Goal: Task Accomplishment & Management: Complete application form

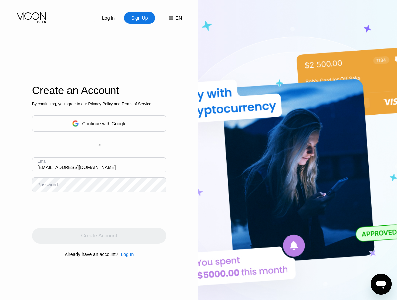
type input "[EMAIL_ADDRESS][DOMAIN_NAME]"
click at [99, 236] on div "Create Account" at bounding box center [99, 236] width 36 height 7
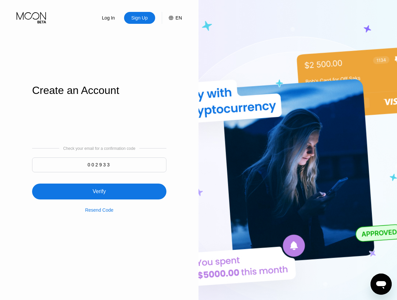
type input "002933"
click at [99, 188] on div "Verify" at bounding box center [99, 192] width 134 height 16
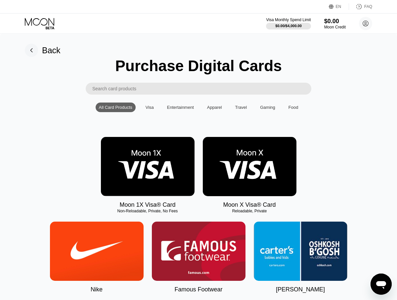
click at [148, 167] on img at bounding box center [148, 166] width 94 height 59
